Goal: Task Accomplishment & Management: Complete application form

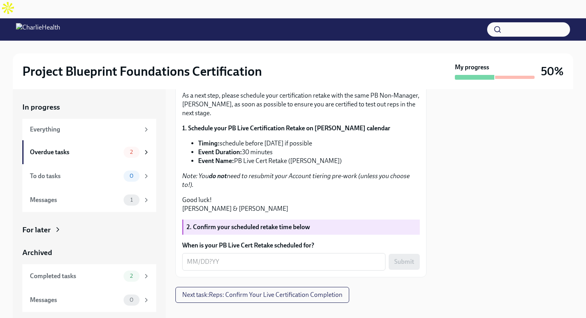
scroll to position [193, 0]
click at [193, 257] on textarea "When is your PB Live Cert Retake scheduled for?" at bounding box center [284, 262] width 194 height 10
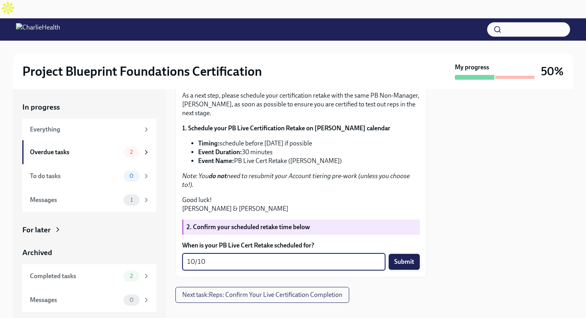
type textarea "10/10"
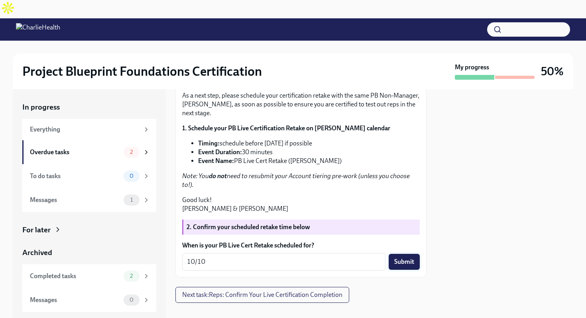
click at [403, 258] on span "Submit" at bounding box center [404, 262] width 20 height 8
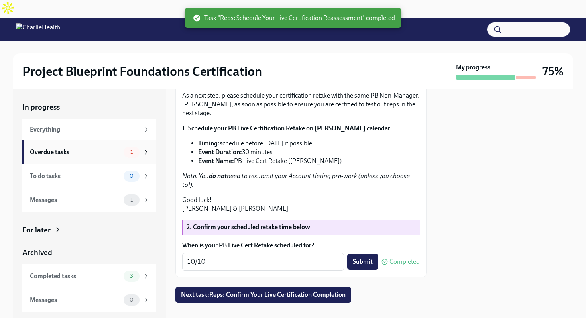
click at [92, 148] on div "Overdue tasks" at bounding box center [75, 152] width 91 height 9
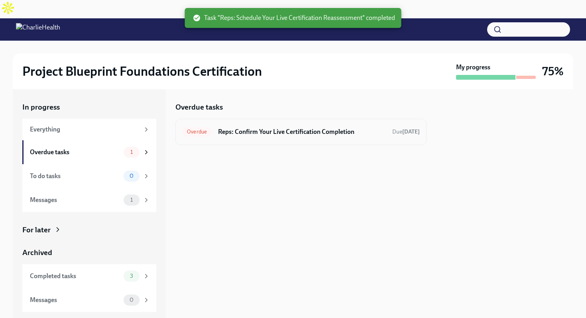
click at [248, 128] on h6 "Reps: Confirm Your Live Certification Completion" at bounding box center [302, 132] width 168 height 9
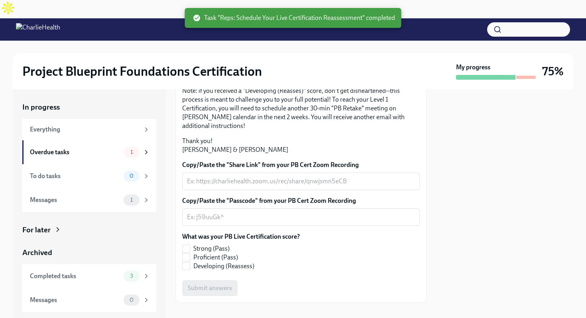
scroll to position [195, 0]
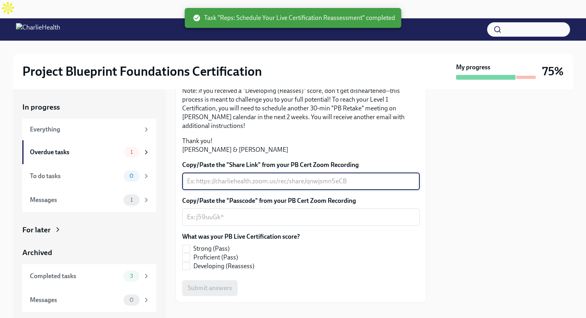
click at [232, 177] on textarea "Copy/Paste the "Share Link" from your PB Cert Zoom Recording" at bounding box center [301, 182] width 228 height 10
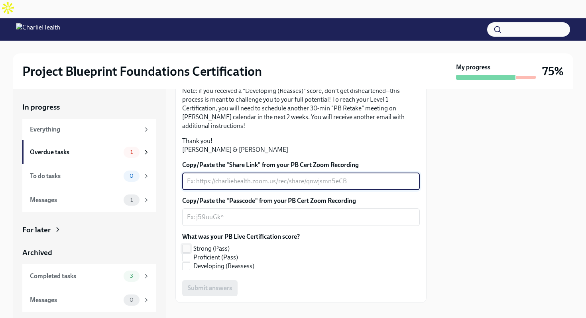
click at [189, 245] on input "Strong (Pass)" at bounding box center [186, 248] width 7 height 7
checkbox input "true"
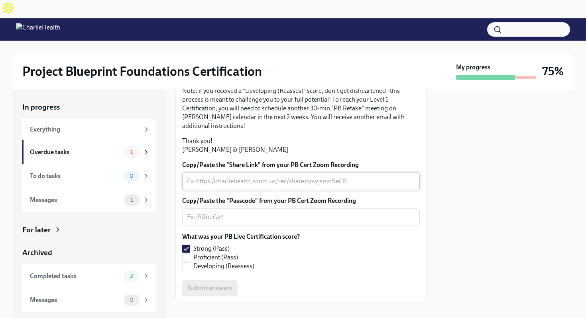
click at [319, 177] on textarea "Copy/Paste the "Share Link" from your PB Cert Zoom Recording" at bounding box center [301, 182] width 228 height 10
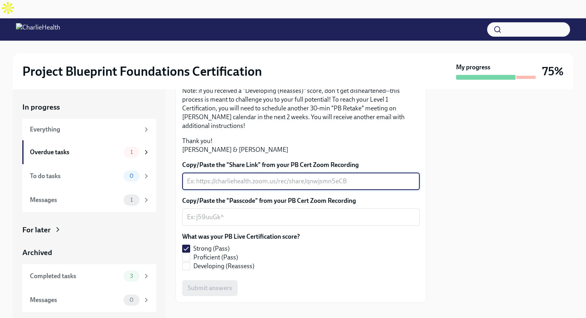
paste textarea "https://charliehealth.zoom.us/rec/share/2rL5w1vzy3Bn9cGxszo2Zh-j_UqhFqG-RA9CKGc…"
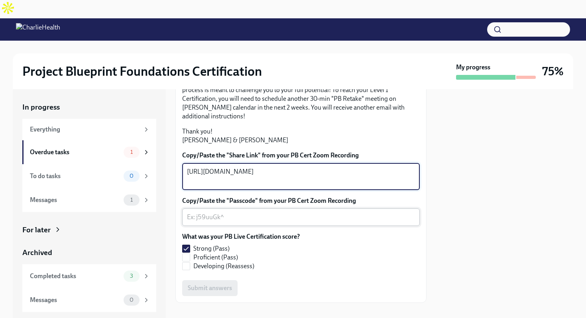
type textarea "https://charliehealth.zoom.us/rec/share/2rL5w1vzy3Bn9cGxszo2Zh-j_UqhFqG-RA9CKGc…"
click at [275, 224] on div "x ​" at bounding box center [301, 218] width 238 height 18
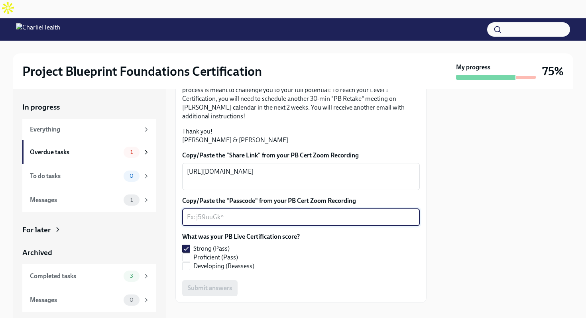
click at [253, 215] on textarea "Copy/Paste the "Passcode" from your PB Cert Zoom Recording" at bounding box center [301, 217] width 228 height 10
paste textarea "Y+Vct8&^"
type textarea "Y+Vct8&^"
click at [218, 284] on span "Submit answers" at bounding box center [210, 288] width 44 height 8
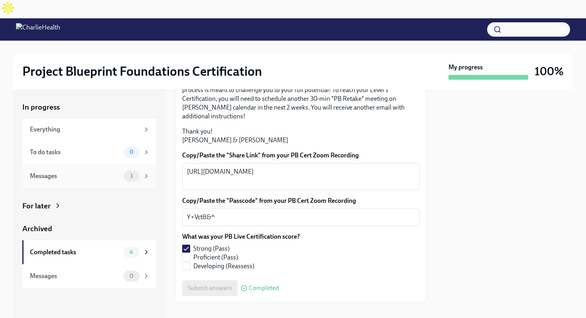
click at [133, 171] on div "1" at bounding box center [132, 176] width 16 height 11
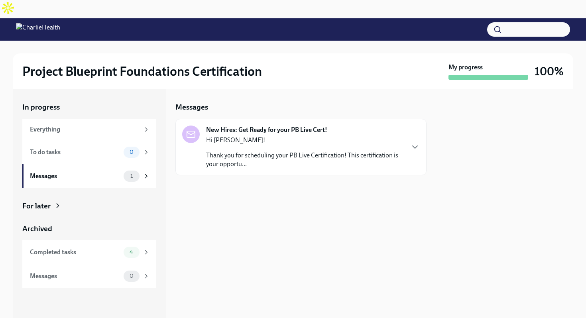
click at [401, 136] on p "Hi [PERSON_NAME]!" at bounding box center [305, 140] width 198 height 9
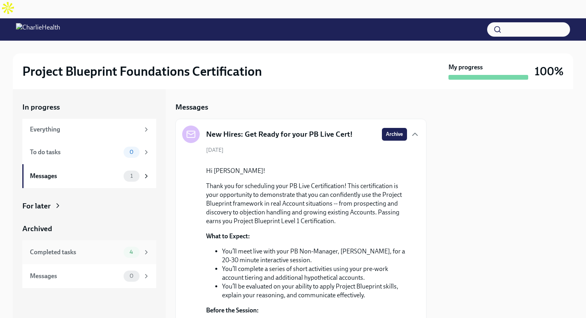
click at [100, 248] on div "Completed tasks" at bounding box center [75, 252] width 91 height 9
